Goal: Check status: Verify the current state of an ongoing process or item

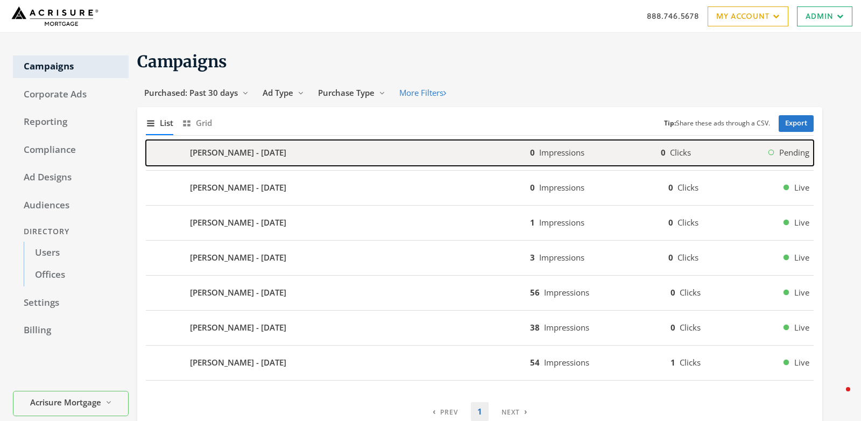
click at [234, 148] on b "[PERSON_NAME] - [DATE]" at bounding box center [238, 152] width 96 height 12
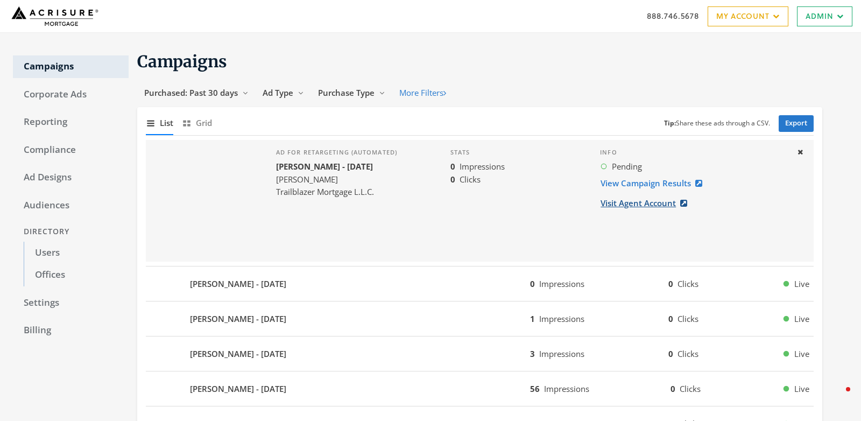
click at [650, 203] on link "Visit Agent Account" at bounding box center [647, 203] width 94 height 20
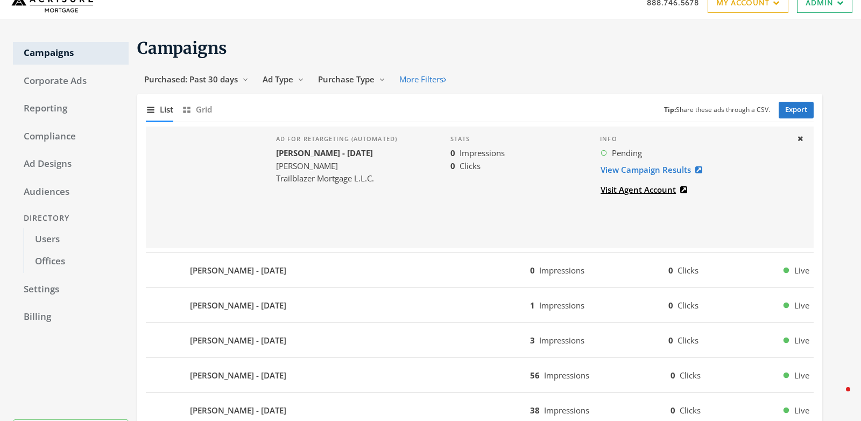
scroll to position [14, 0]
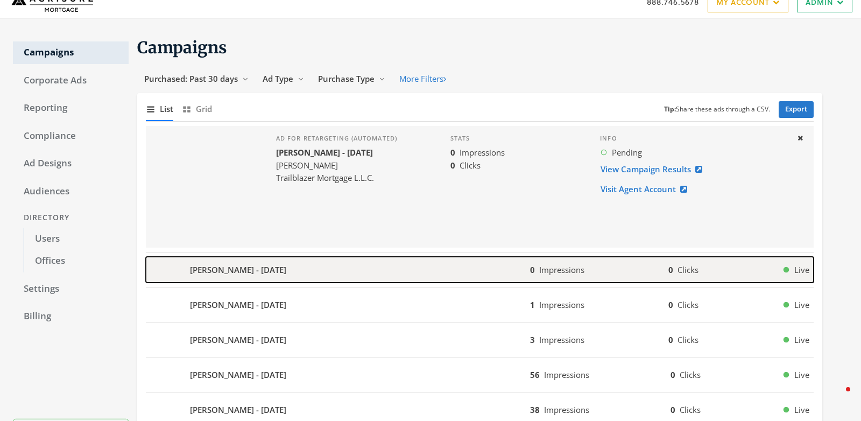
click at [234, 264] on b "[PERSON_NAME] - [DATE]" at bounding box center [238, 270] width 96 height 12
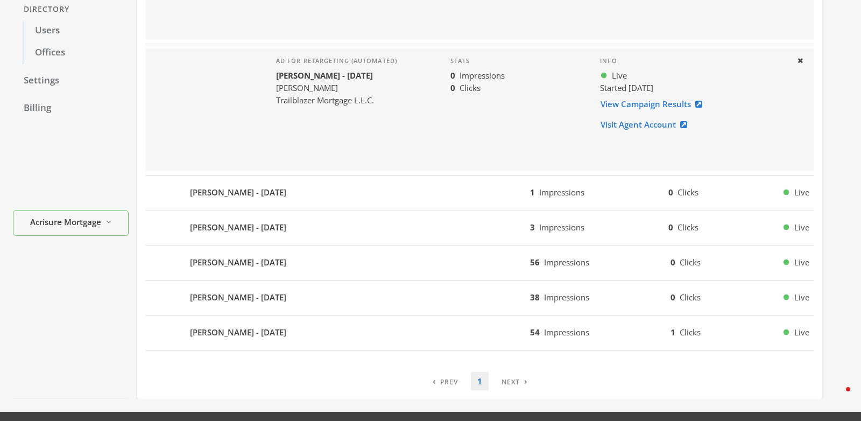
scroll to position [223, 0]
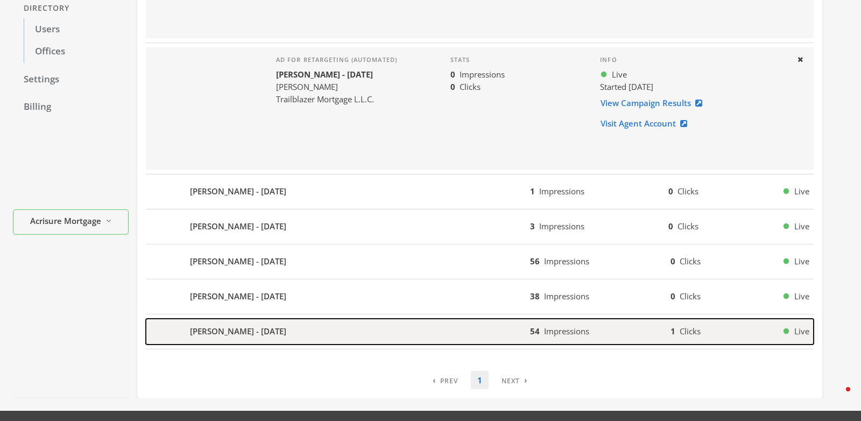
click at [343, 326] on div "[PERSON_NAME] - [DATE]" at bounding box center [338, 332] width 384 height 26
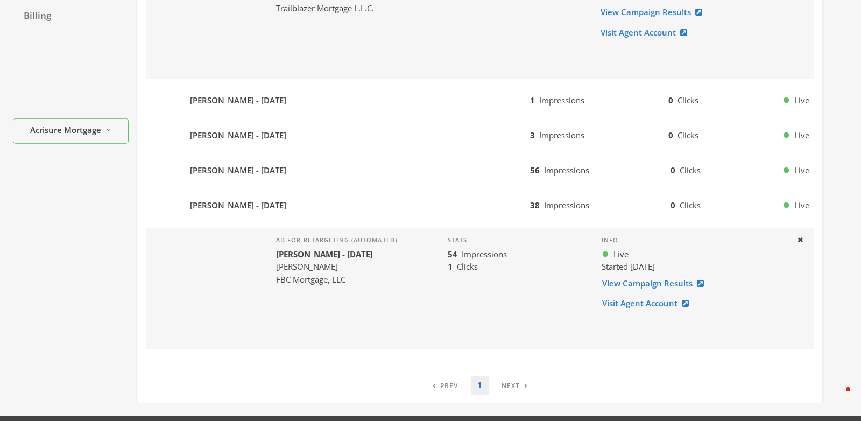
scroll to position [313, 0]
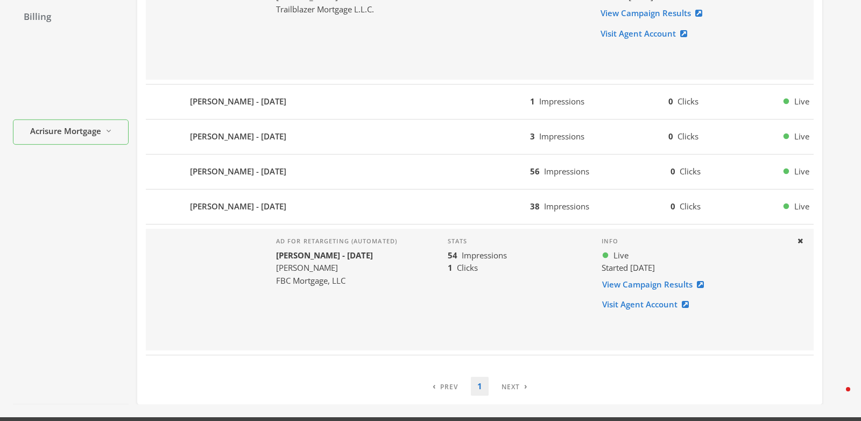
click at [348, 324] on div "Ad for retargeting (automated) [PERSON_NAME] - [DATE] [PERSON_NAME] FBC Mortgag…" at bounding box center [336, 290] width 138 height 122
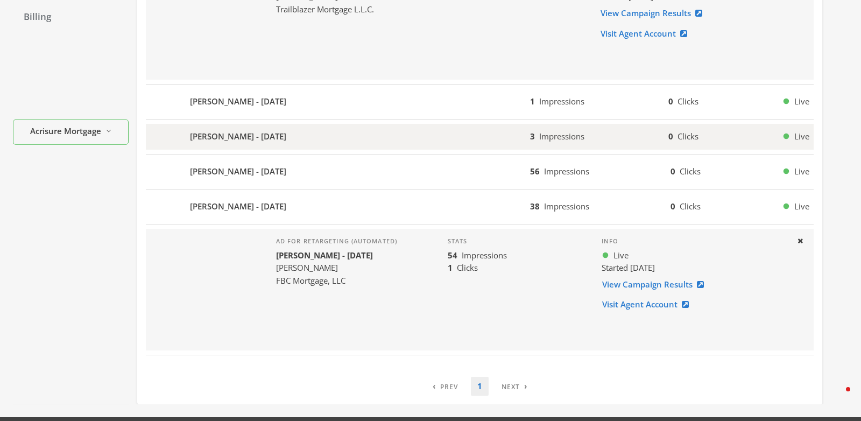
scroll to position [0, 0]
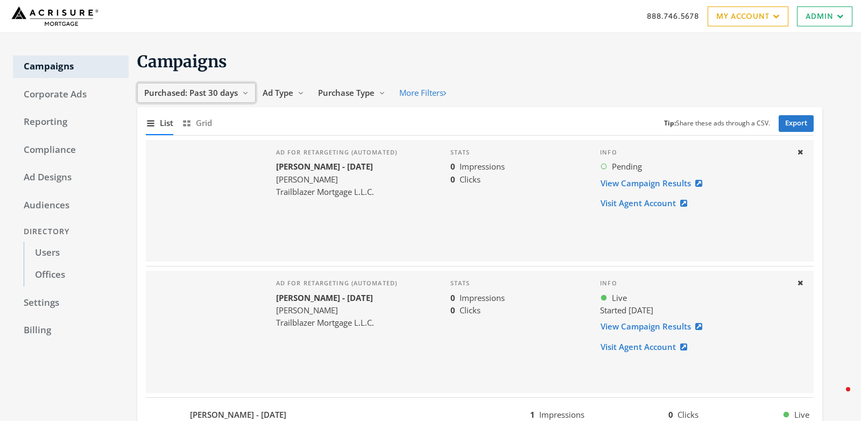
click at [216, 89] on span "Purchased: Past 30 days" at bounding box center [191, 92] width 94 height 11
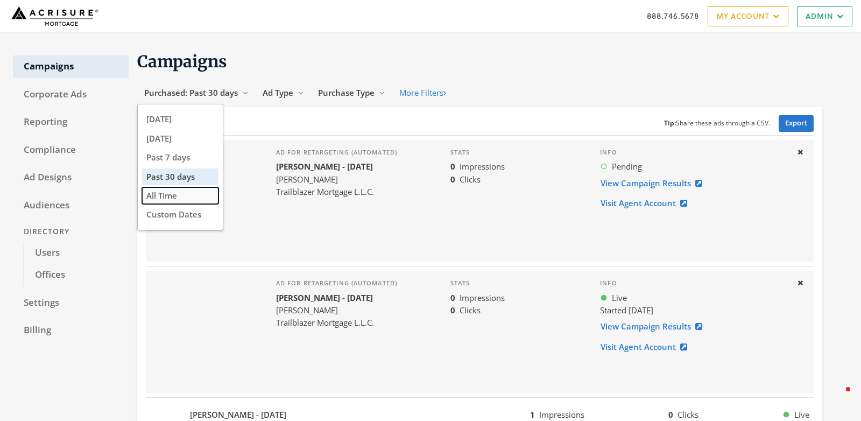
click at [182, 197] on button "All Time" at bounding box center [180, 195] width 76 height 17
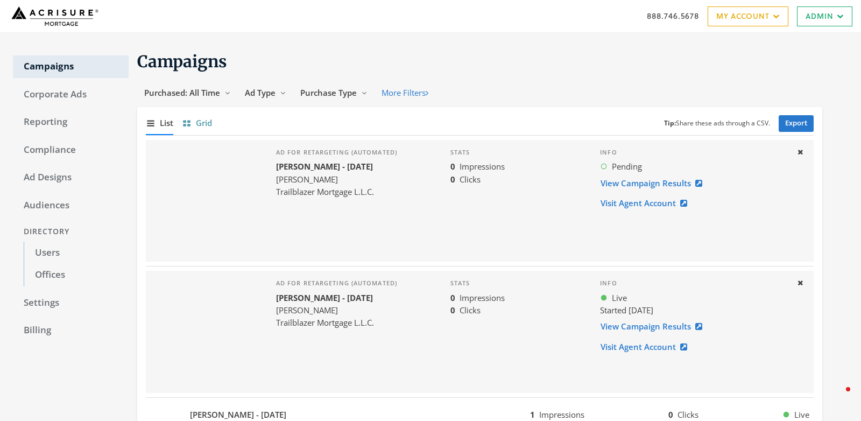
click at [195, 121] on button "Show grid of campaigns [PERSON_NAME]" at bounding box center [197, 122] width 30 height 23
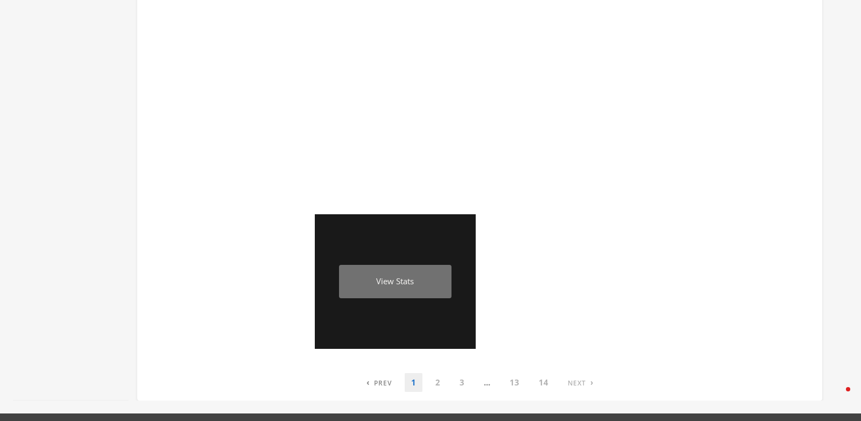
scroll to position [651, 0]
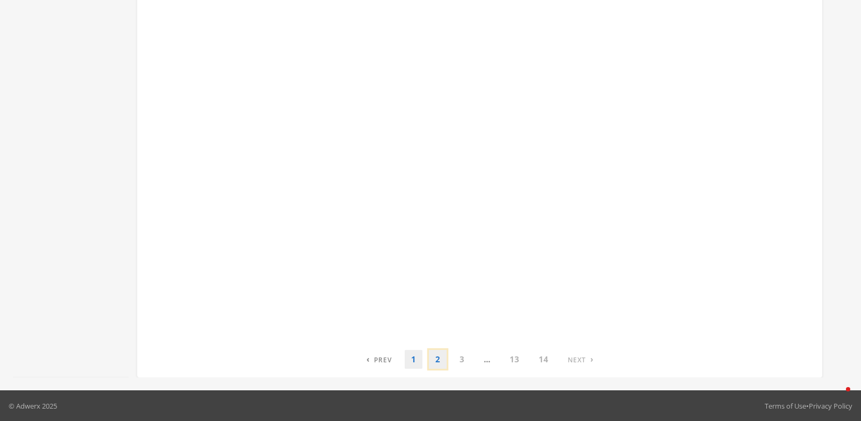
click at [435, 359] on link "2" at bounding box center [438, 359] width 18 height 19
click at [453, 359] on link "3" at bounding box center [450, 359] width 18 height 19
click at [463, 359] on link "4" at bounding box center [462, 359] width 18 height 19
click at [478, 358] on link "5" at bounding box center [474, 359] width 18 height 19
click at [488, 360] on link "6" at bounding box center [486, 359] width 18 height 19
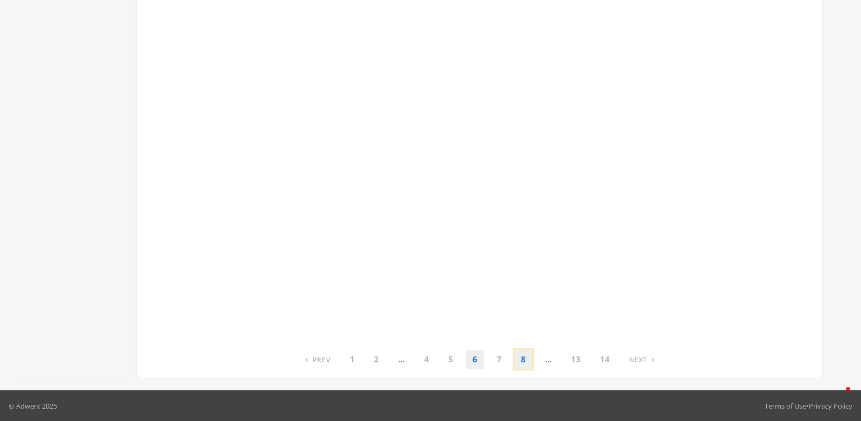
click at [523, 357] on link "8" at bounding box center [523, 359] width 18 height 19
